Goal: Information Seeking & Learning: Learn about a topic

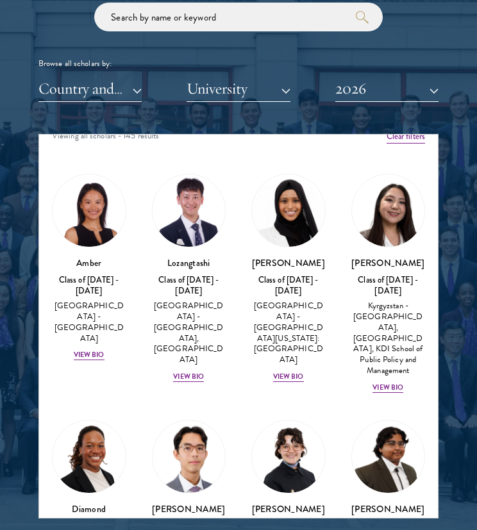
scroll to position [18, 0]
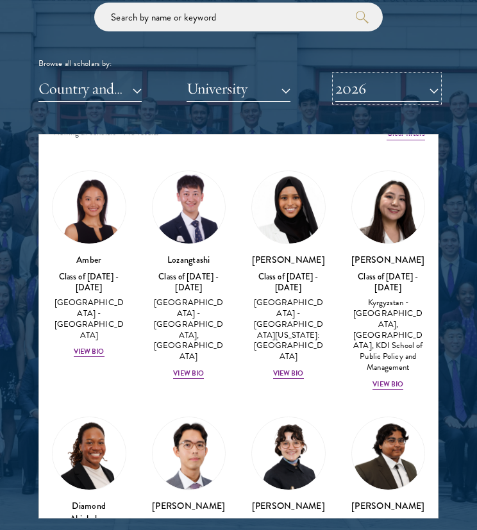
click at [362, 89] on button "2026" at bounding box center [386, 89] width 103 height 26
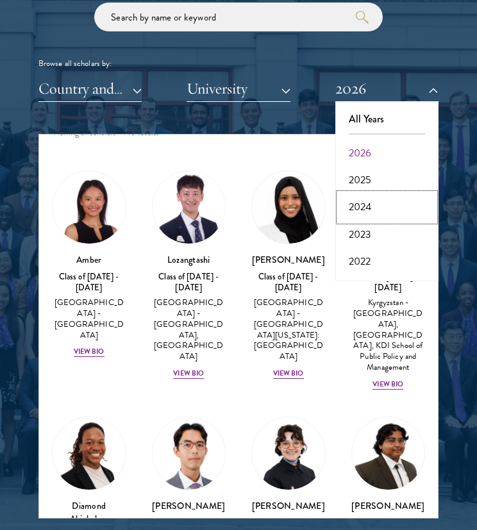
click at [371, 203] on button "2024" at bounding box center [387, 207] width 96 height 27
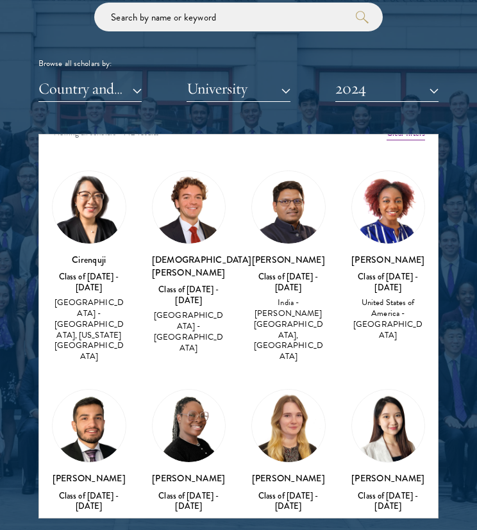
click at [273, 223] on img at bounding box center [288, 207] width 73 height 73
click at [378, 230] on img at bounding box center [388, 207] width 73 height 73
click at [377, 325] on div "United States of America - [GEOGRAPHIC_DATA]" at bounding box center [389, 319] width 74 height 43
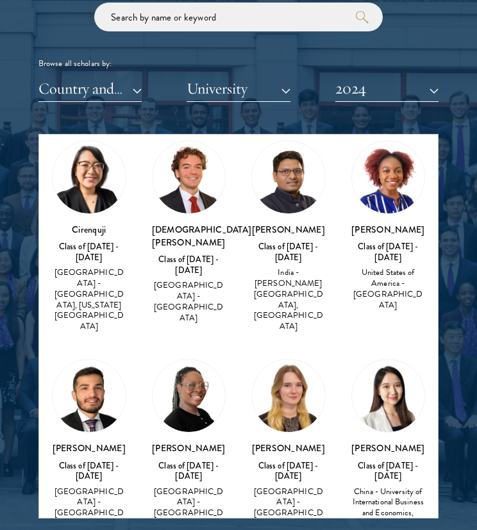
click at [364, 232] on h3 "[PERSON_NAME]" at bounding box center [389, 229] width 74 height 13
click at [185, 412] on div "[PERSON_NAME] Class of [DATE] - [DATE] [GEOGRAPHIC_DATA] - [GEOGRAPHIC_DATA]" at bounding box center [189, 445] width 74 height 172
click at [188, 379] on img at bounding box center [189, 396] width 73 height 73
click at [376, 199] on img at bounding box center [388, 177] width 73 height 73
click at [380, 255] on div "Class of [DATE] - [DATE]" at bounding box center [389, 253] width 74 height 22
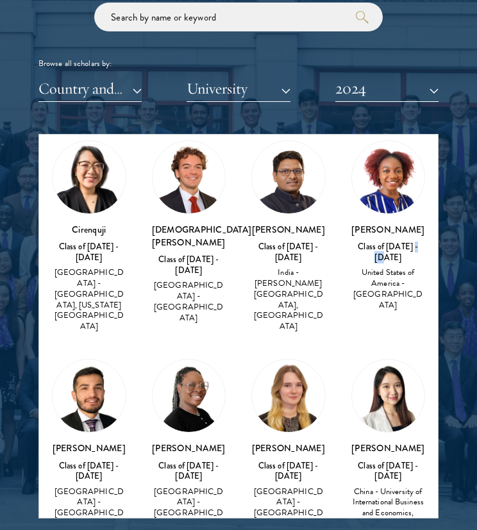
click at [380, 255] on div "Class of [DATE] - [DATE]" at bounding box center [389, 253] width 74 height 22
click at [403, 88] on button "2024" at bounding box center [386, 89] width 103 height 26
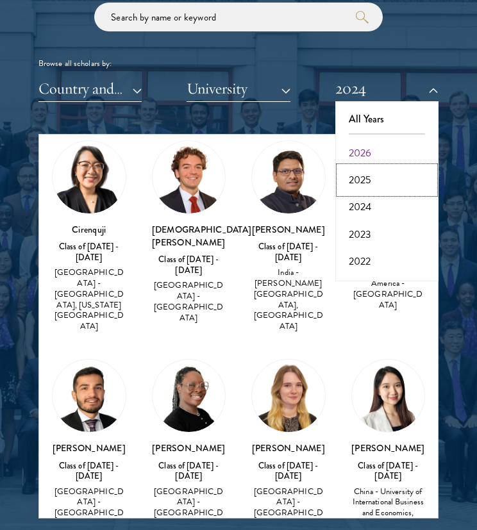
click at [367, 183] on button "2025" at bounding box center [387, 180] width 96 height 27
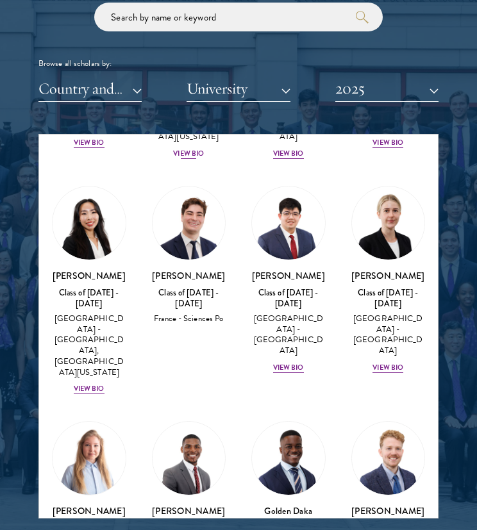
scroll to position [967, 0]
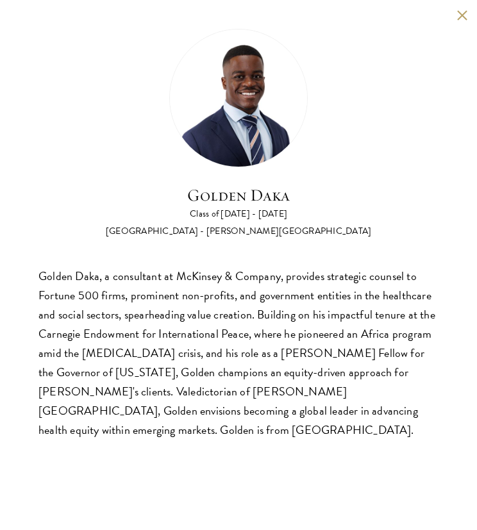
scroll to position [1570, 0]
click at [459, 12] on button at bounding box center [462, 15] width 11 height 11
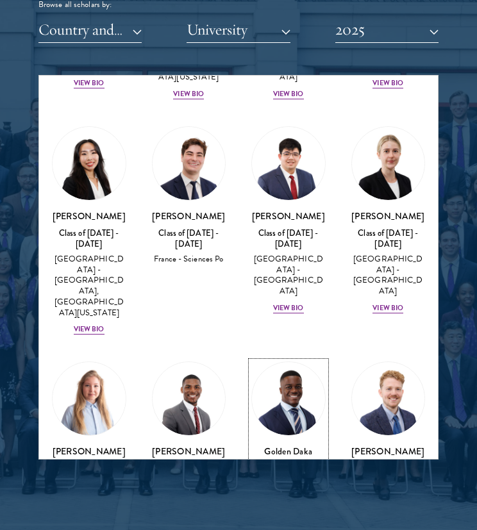
scroll to position [1511, 0]
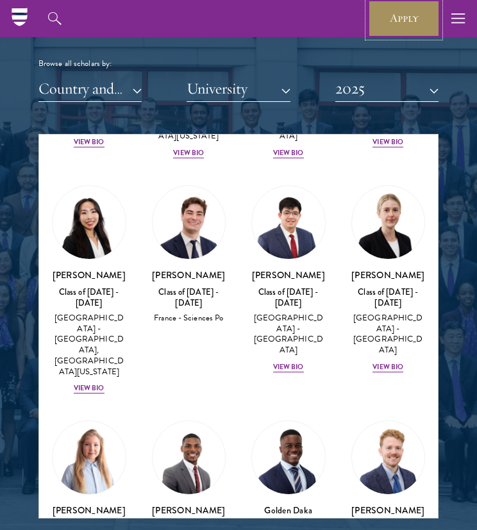
click at [400, 14] on link "Apply" at bounding box center [404, 18] width 72 height 37
